Goal: Task Accomplishment & Management: Use online tool/utility

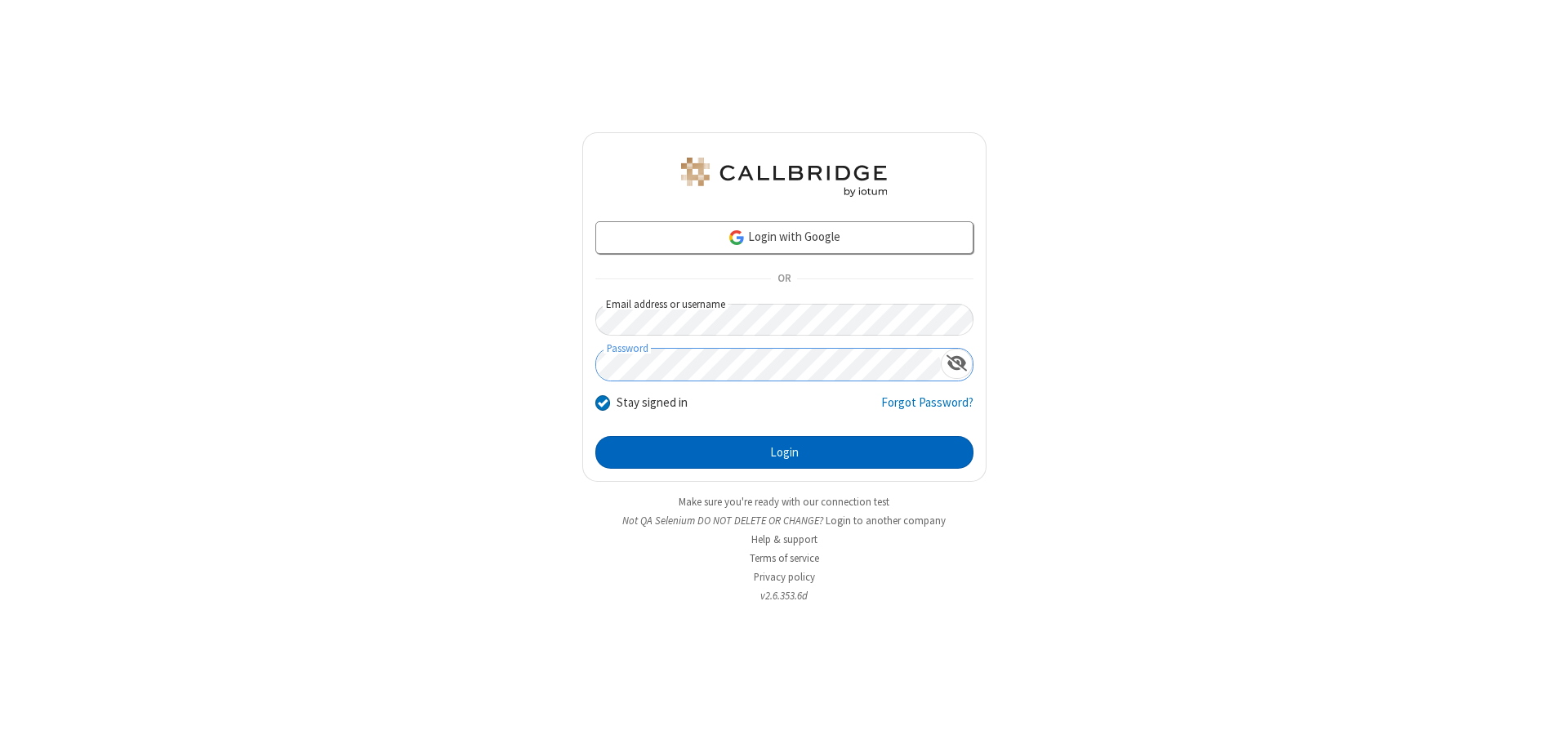
click at [784, 452] on button "Login" at bounding box center [784, 452] width 378 height 32
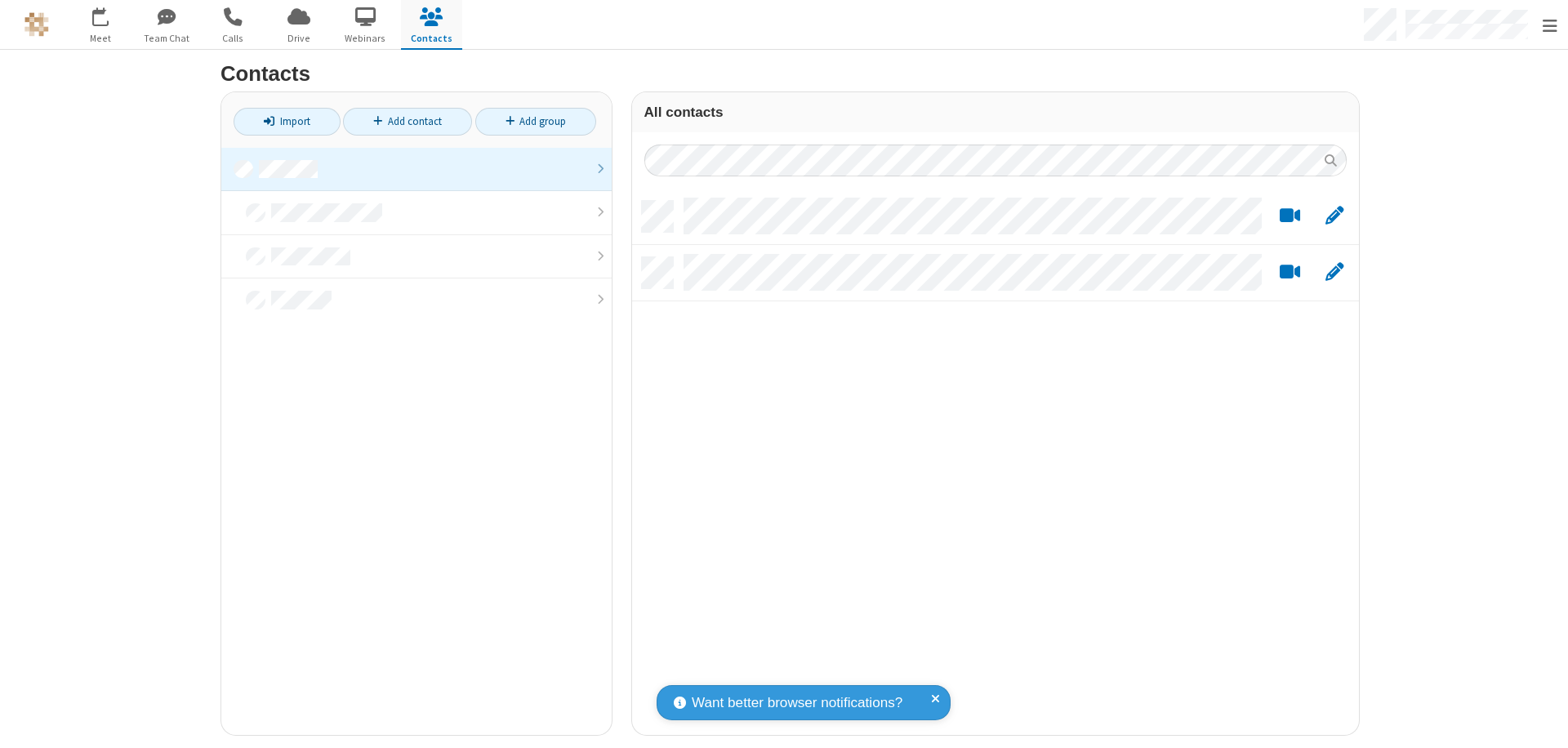
scroll to position [535, 715]
